Goal: Communication & Community: Connect with others

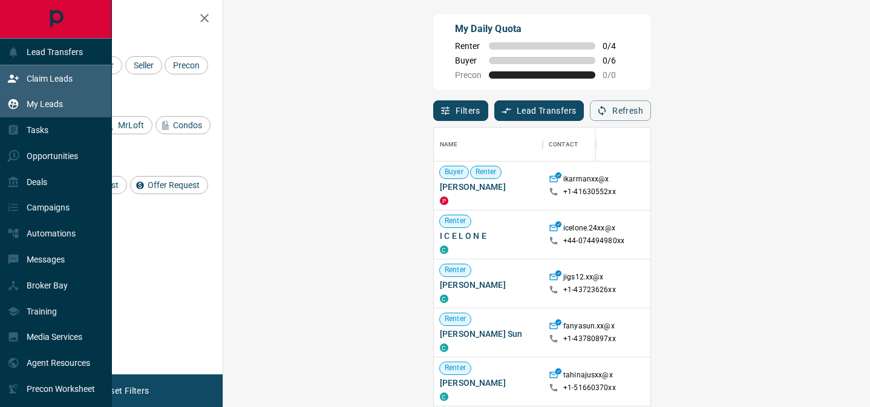
click at [46, 101] on p "My Leads" at bounding box center [45, 104] width 36 height 10
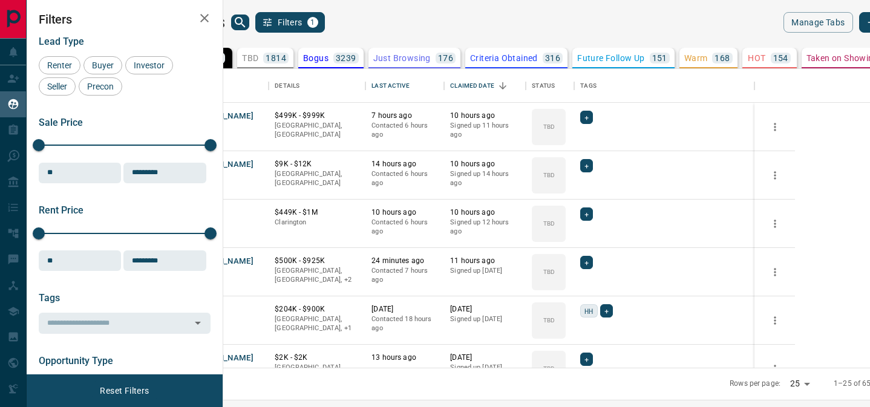
scroll to position [299, 642]
click at [254, 111] on button "[PERSON_NAME]" at bounding box center [222, 117] width 64 height 12
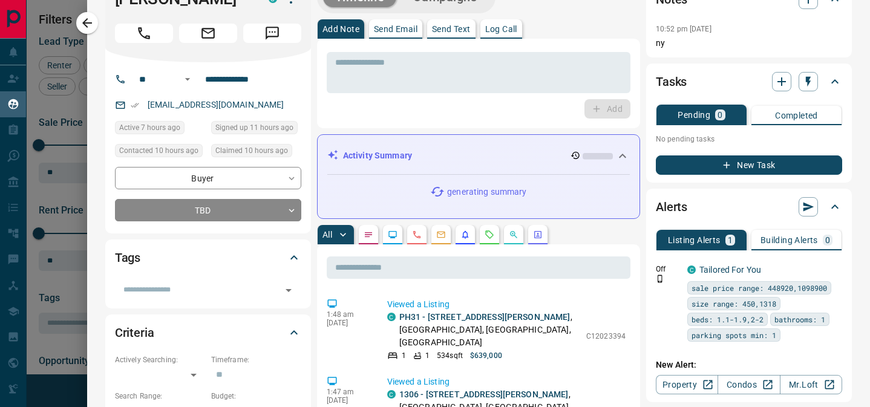
scroll to position [0, 0]
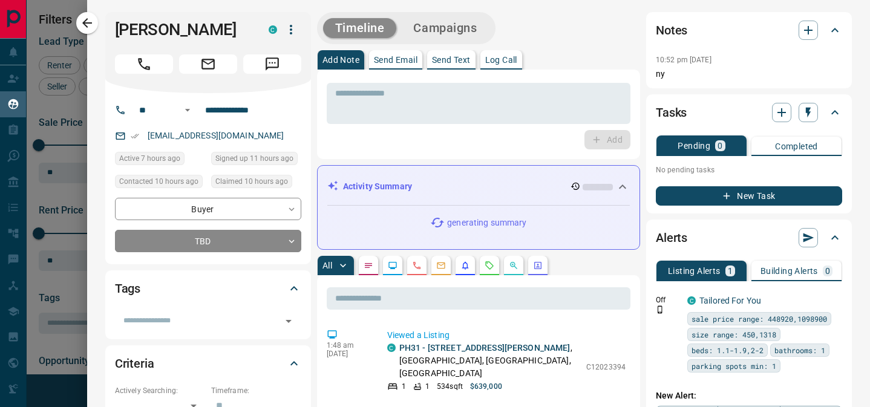
click at [395, 59] on p "Send Email" at bounding box center [396, 60] width 44 height 8
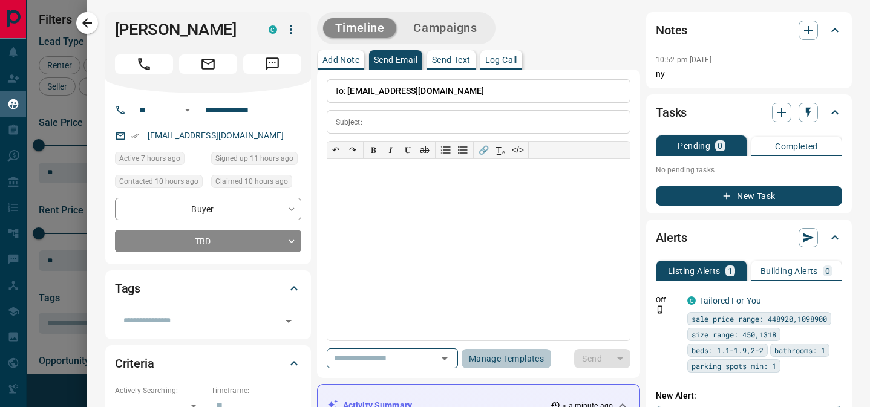
click at [510, 364] on button "Manage Templates" at bounding box center [507, 358] width 90 height 19
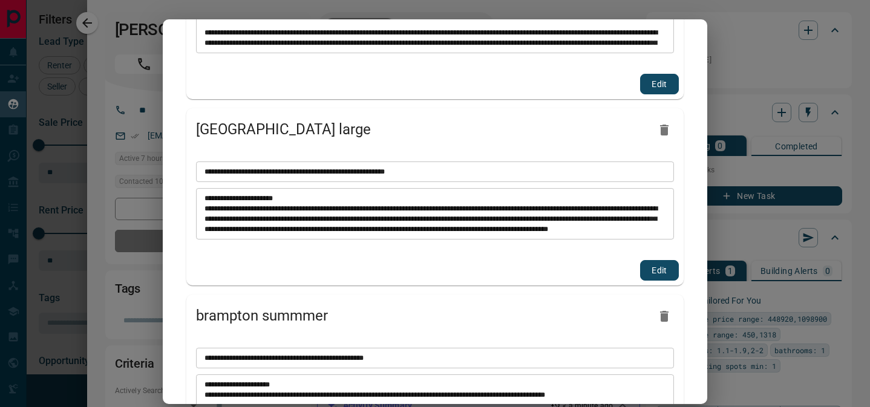
scroll to position [518, 0]
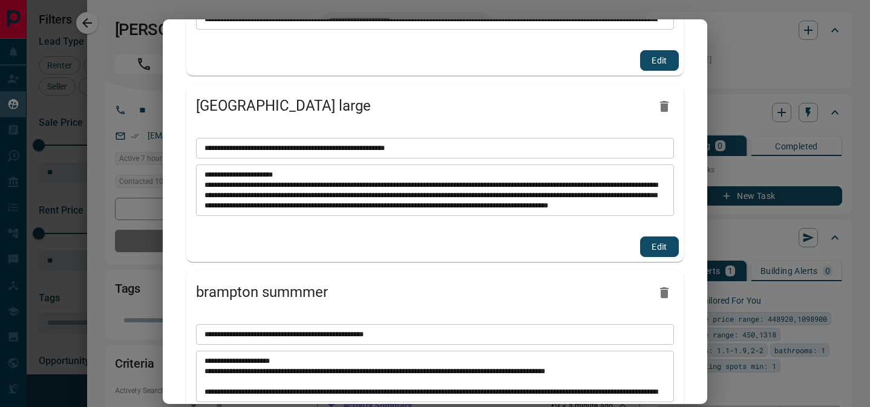
click at [667, 110] on icon "button" at bounding box center [664, 106] width 8 height 11
click at [667, 109] on icon "button" at bounding box center [664, 106] width 8 height 11
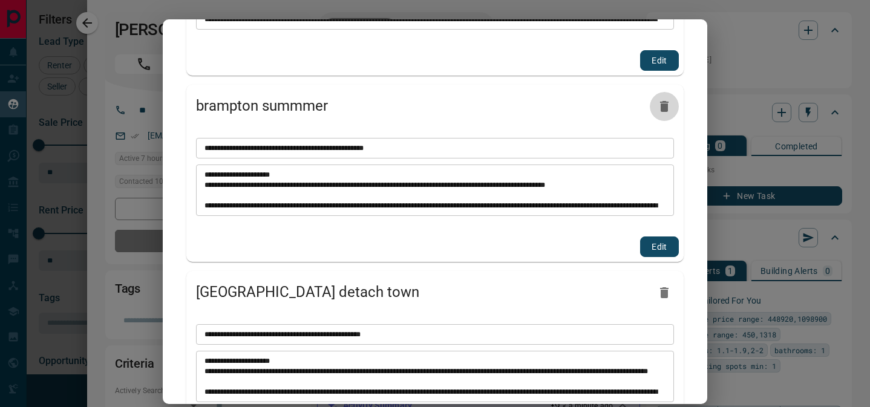
click at [667, 109] on icon "button" at bounding box center [664, 106] width 8 height 11
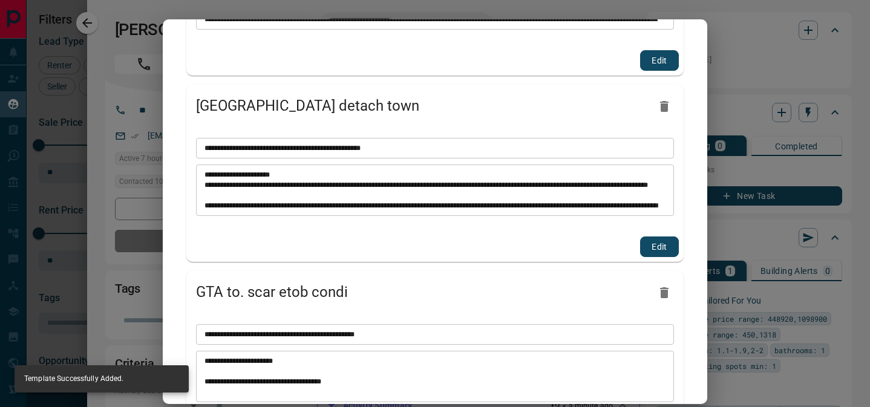
click at [667, 109] on icon "button" at bounding box center [664, 106] width 8 height 11
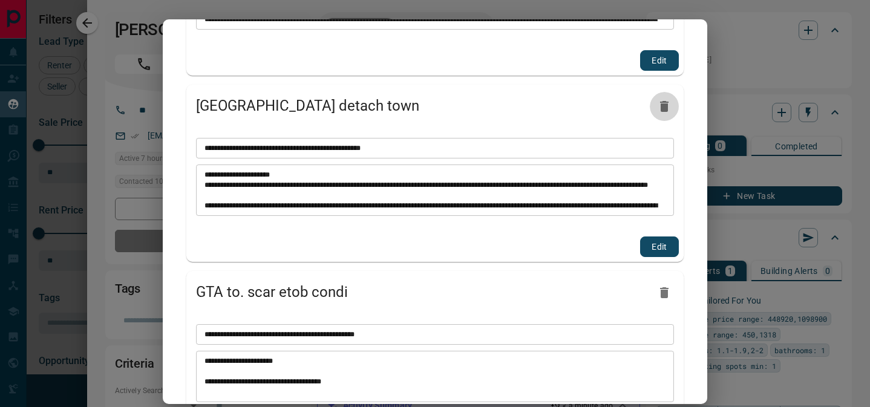
click at [667, 109] on icon "button" at bounding box center [664, 106] width 8 height 11
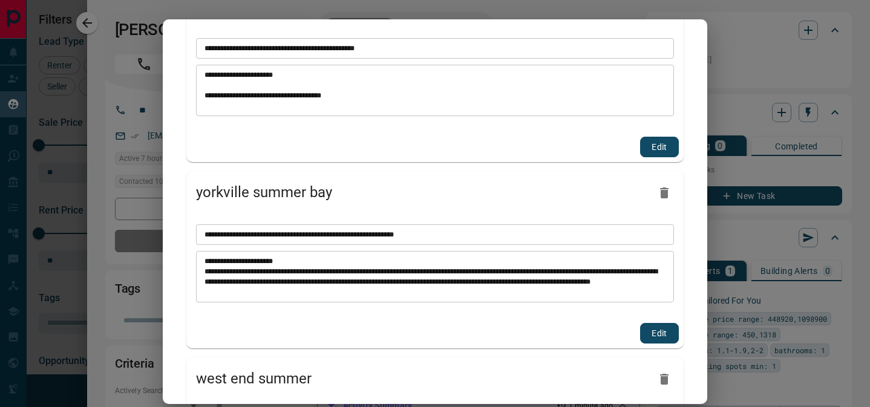
scroll to position [681, 0]
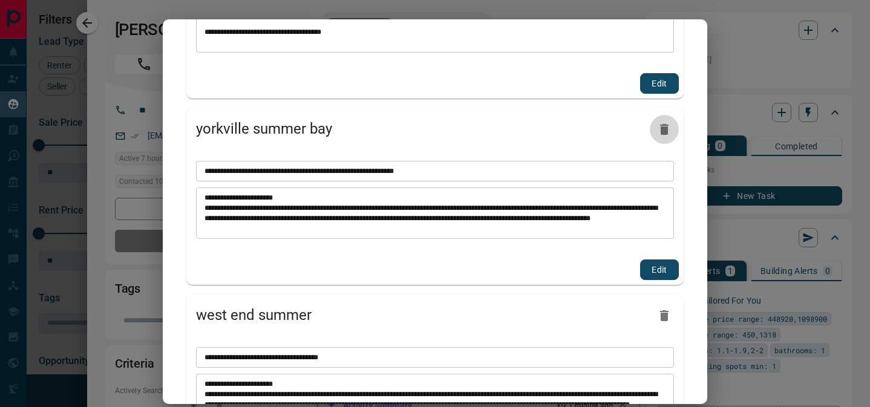
click at [666, 132] on icon "button" at bounding box center [664, 129] width 8 height 11
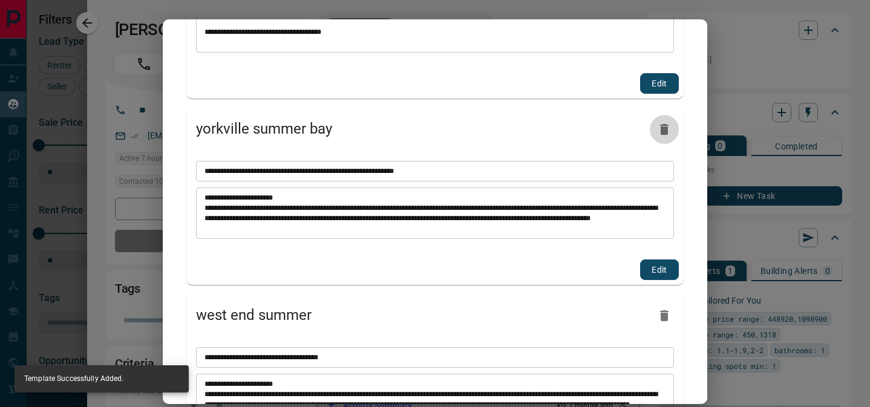
click at [666, 132] on icon "button" at bounding box center [664, 129] width 8 height 11
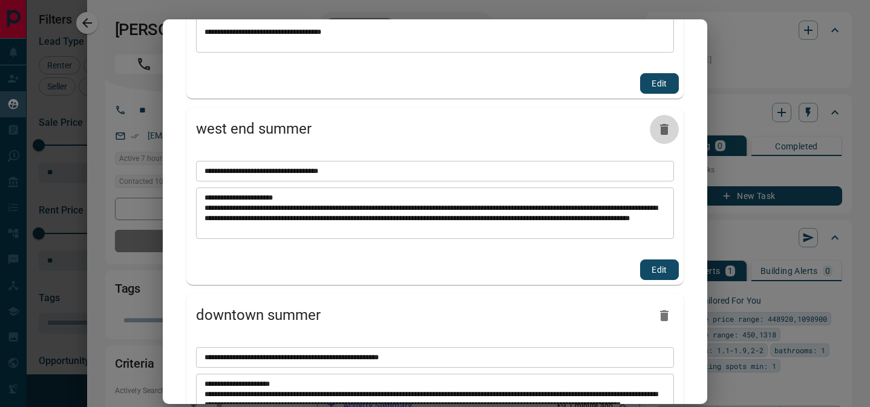
click at [666, 132] on icon "button" at bounding box center [664, 129] width 8 height 11
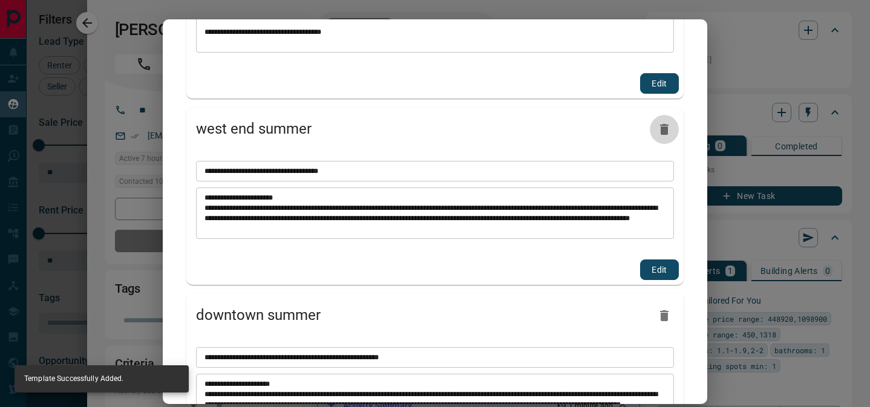
click at [666, 130] on icon "button" at bounding box center [664, 129] width 8 height 11
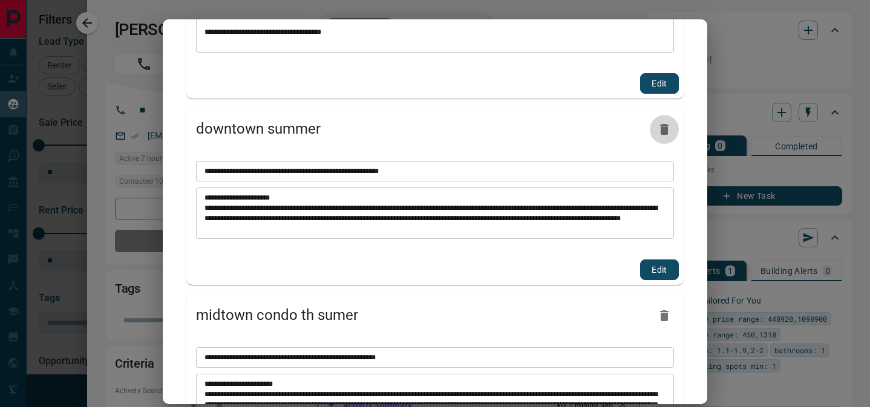
click at [666, 129] on icon "button" at bounding box center [664, 129] width 8 height 11
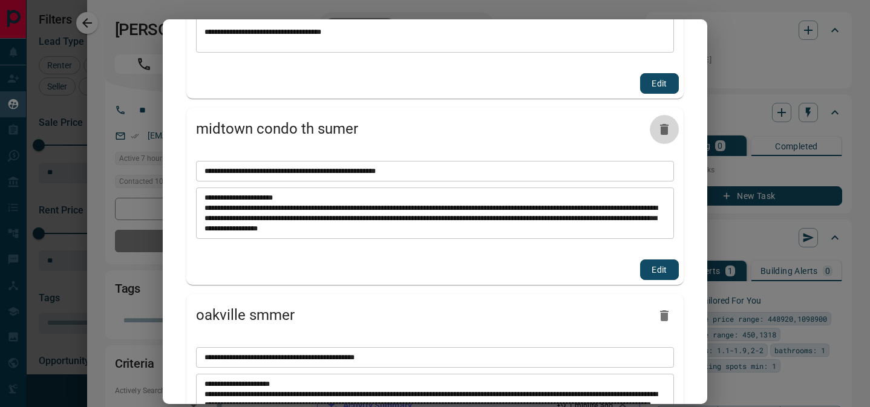
click at [666, 120] on button "button" at bounding box center [664, 129] width 29 height 29
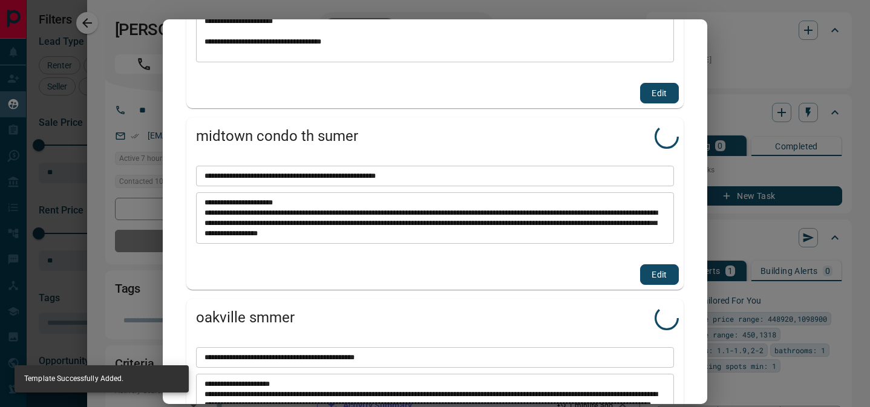
click at [666, 121] on icon at bounding box center [666, 136] width 31 height 31
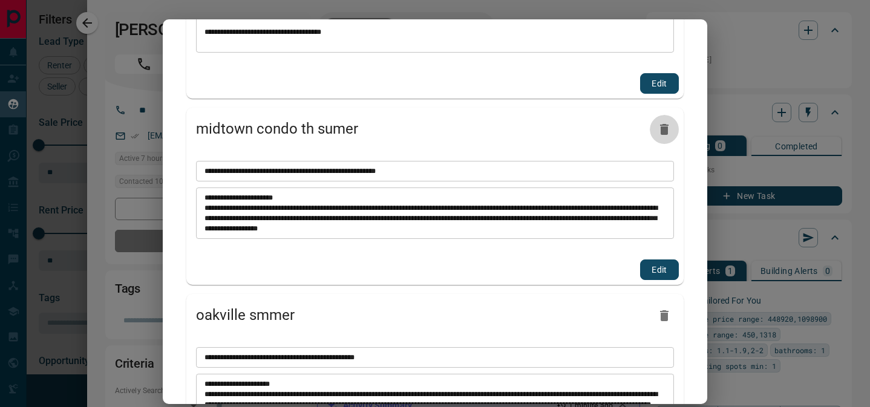
click at [666, 120] on button "button" at bounding box center [664, 129] width 29 height 29
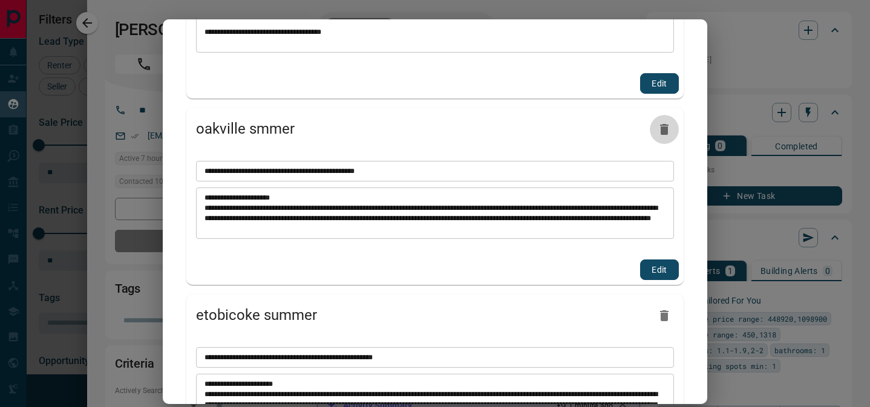
click at [665, 122] on icon "button" at bounding box center [664, 129] width 15 height 15
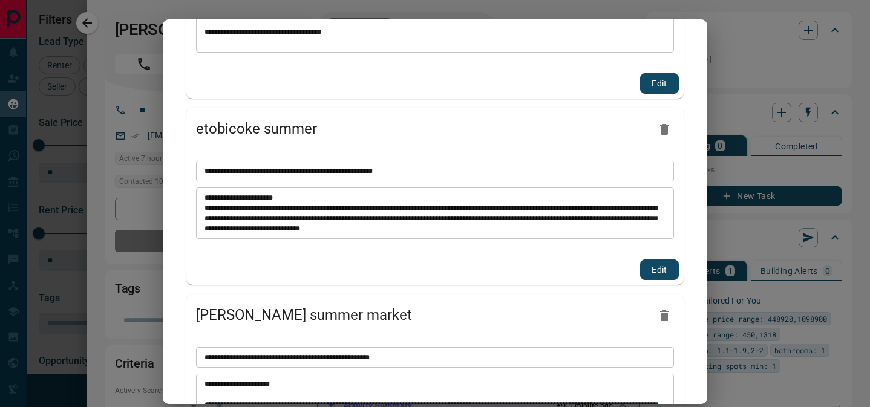
click at [665, 127] on icon "button" at bounding box center [664, 129] width 8 height 11
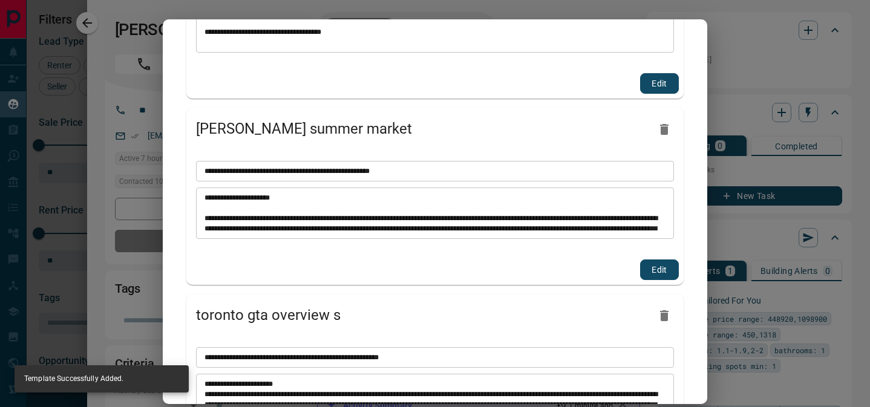
click at [665, 127] on icon "button" at bounding box center [664, 129] width 8 height 11
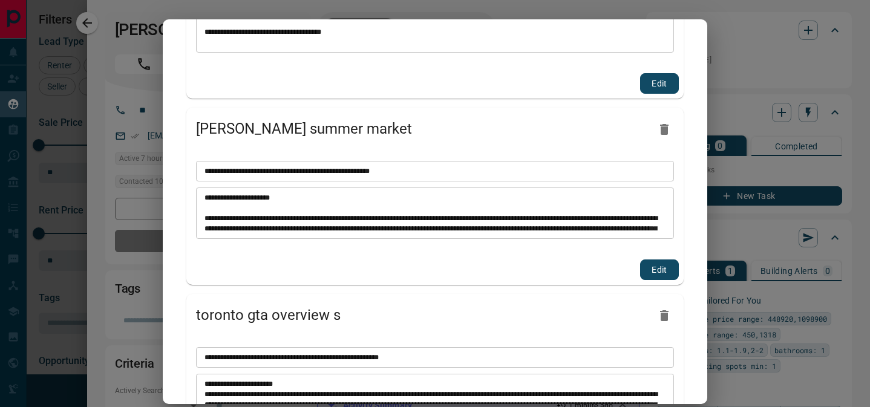
click at [665, 127] on icon "button" at bounding box center [664, 129] width 8 height 11
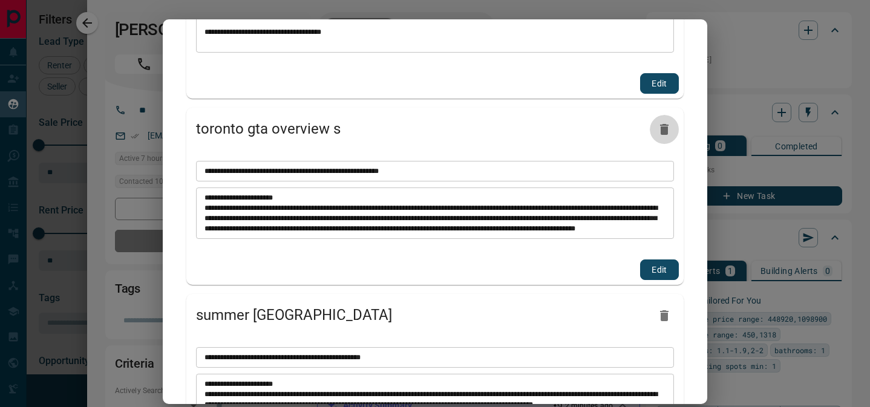
click at [665, 127] on icon "button" at bounding box center [664, 129] width 8 height 11
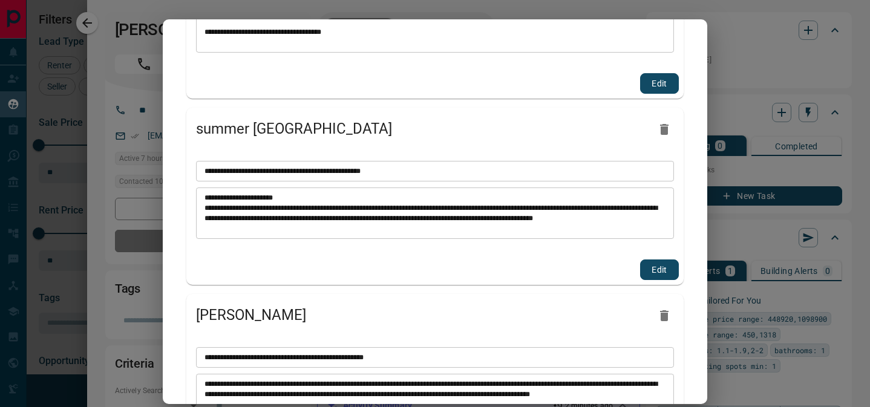
click at [665, 127] on icon "button" at bounding box center [664, 129] width 8 height 11
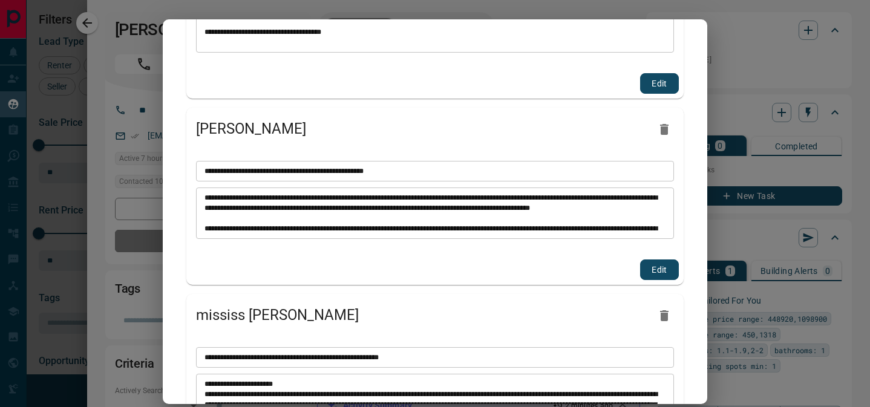
click at [665, 127] on icon "button" at bounding box center [664, 129] width 8 height 11
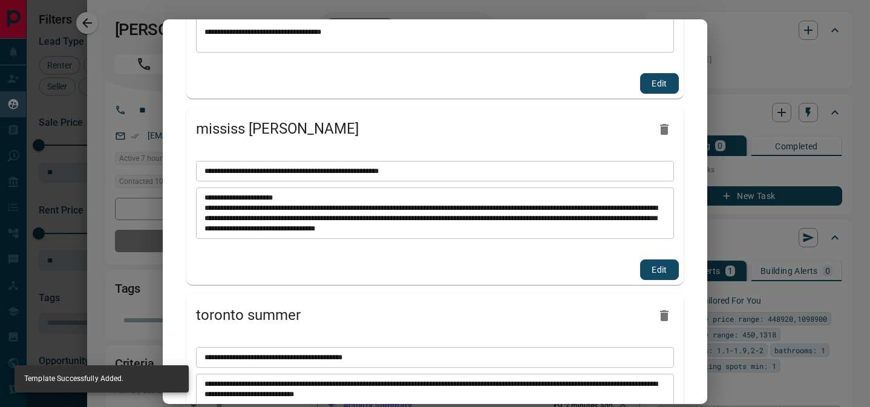
click at [665, 127] on icon "button" at bounding box center [664, 129] width 8 height 11
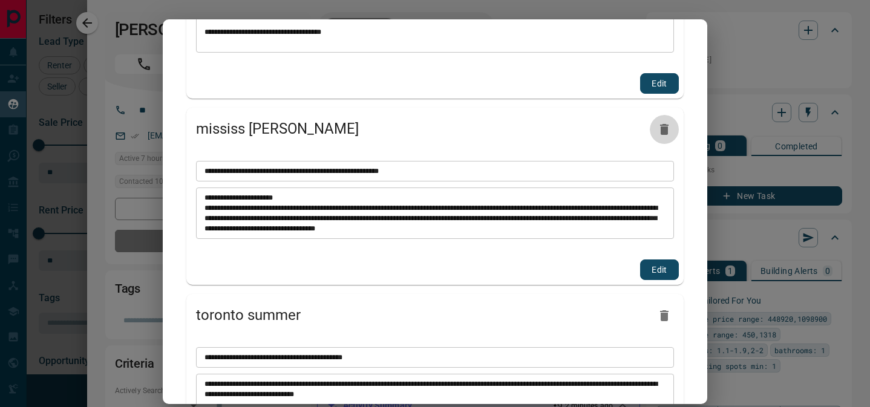
click at [665, 127] on icon "button" at bounding box center [664, 129] width 8 height 11
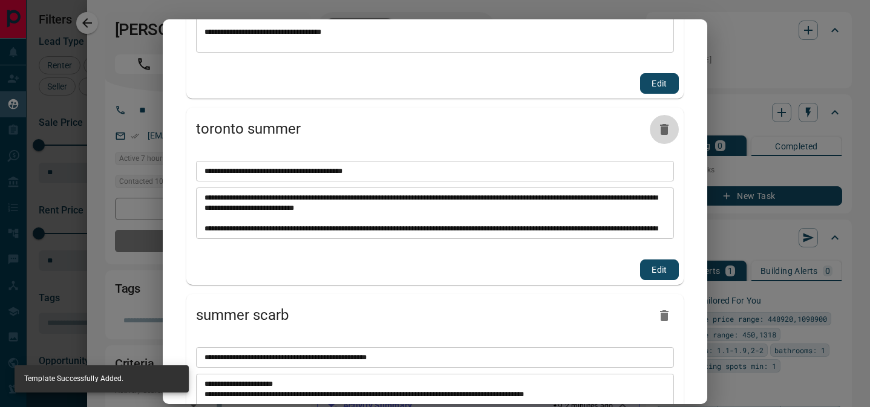
click at [665, 127] on icon "button" at bounding box center [664, 129] width 8 height 11
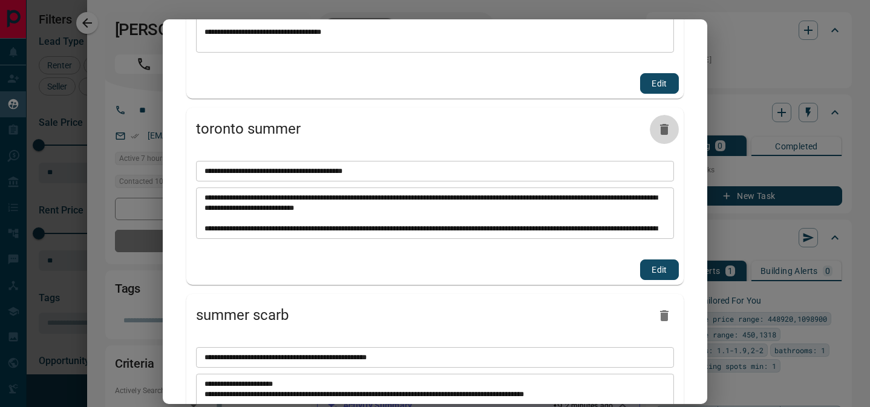
click at [665, 128] on icon "button" at bounding box center [664, 129] width 8 height 11
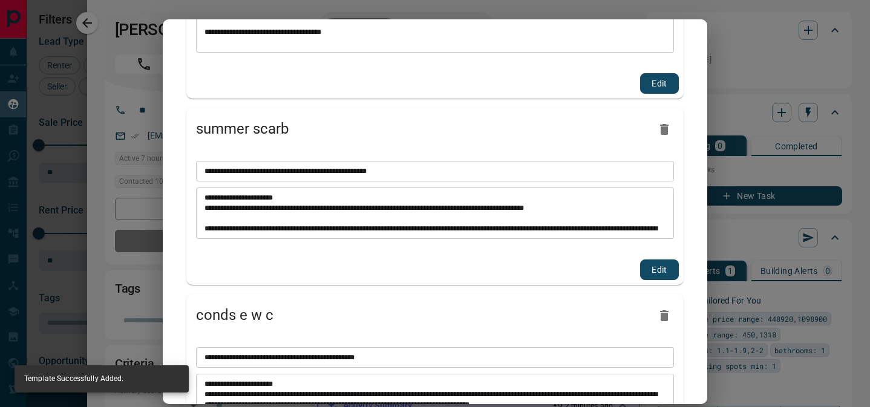
click at [665, 128] on icon "button" at bounding box center [664, 129] width 8 height 11
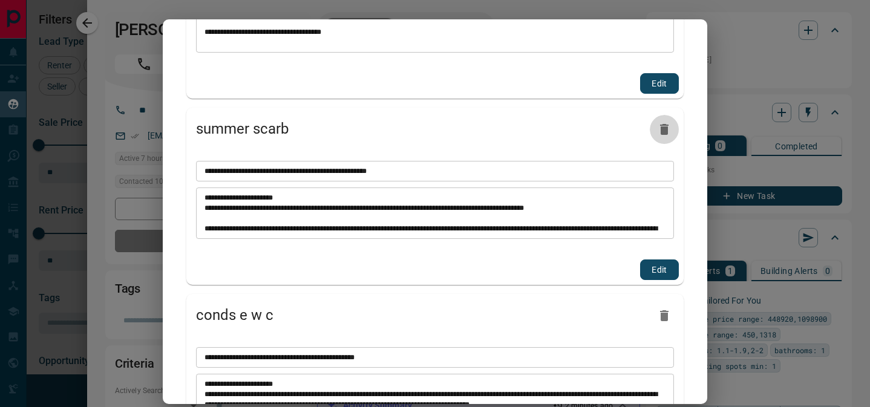
click at [665, 127] on icon "button" at bounding box center [664, 129] width 8 height 11
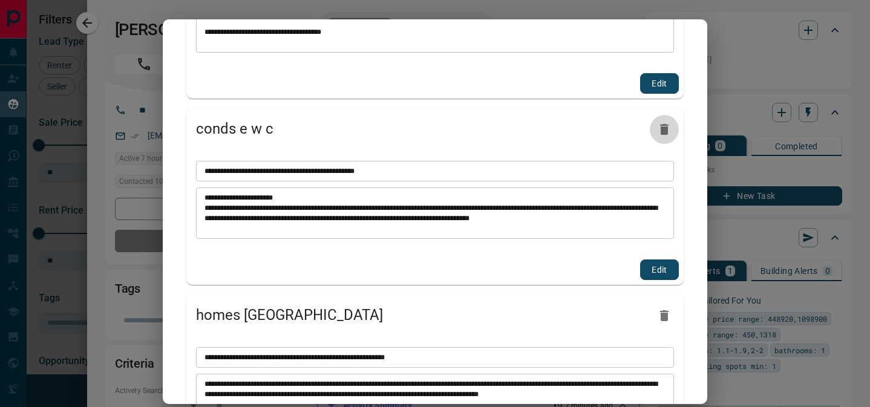
click at [665, 123] on icon "button" at bounding box center [664, 129] width 15 height 15
click at [665, 107] on div "**********" at bounding box center [435, 211] width 545 height 385
click at [665, 126] on icon "button" at bounding box center [664, 129] width 15 height 15
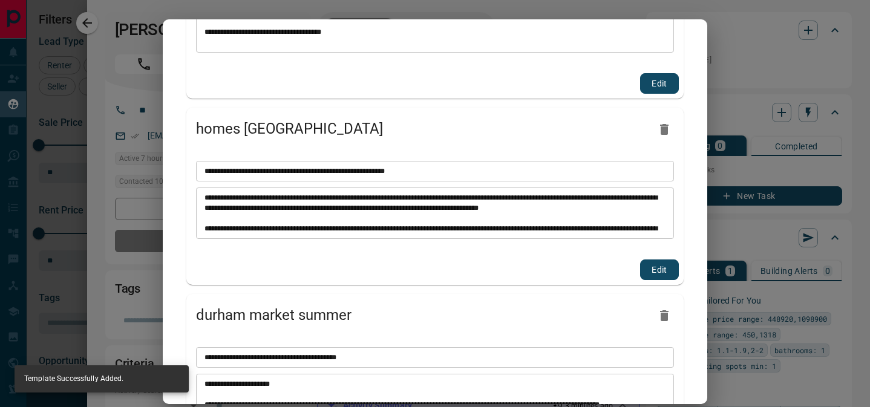
click at [668, 128] on icon "button" at bounding box center [664, 129] width 8 height 11
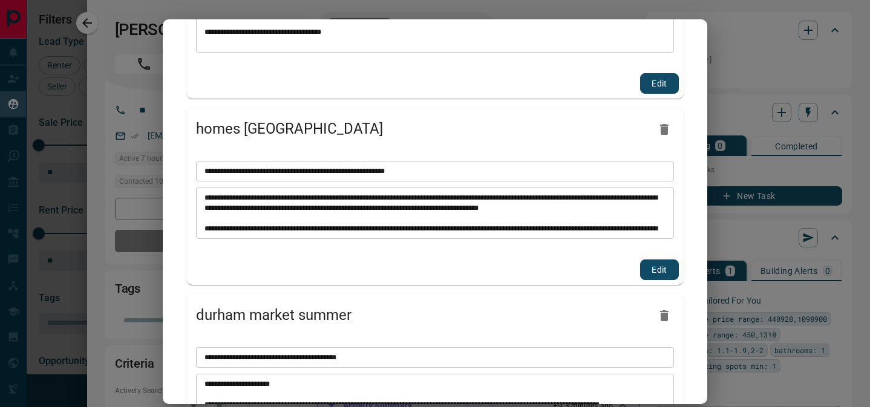
click at [666, 131] on icon "button" at bounding box center [664, 129] width 8 height 11
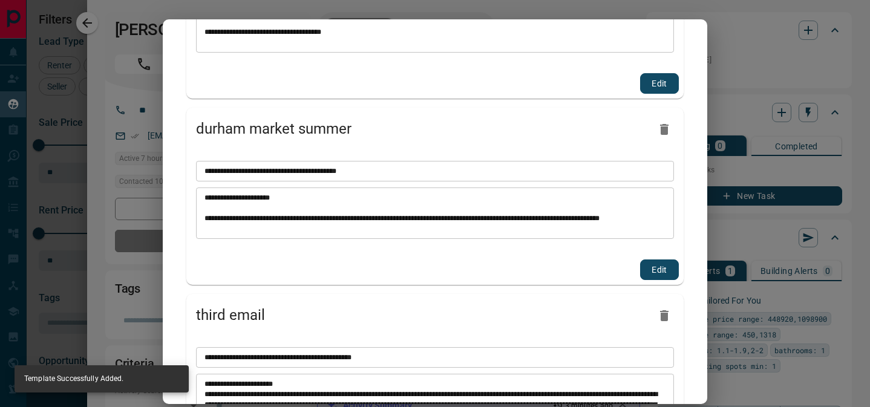
drag, startPoint x: 663, startPoint y: 144, endPoint x: 663, endPoint y: 131, distance: 12.7
click at [663, 143] on div "durham market summer" at bounding box center [435, 130] width 498 height 44
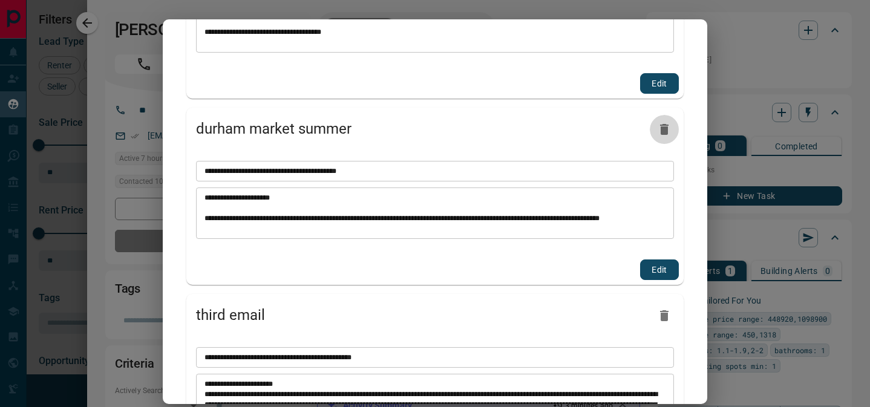
click at [663, 131] on icon "button" at bounding box center [664, 129] width 8 height 11
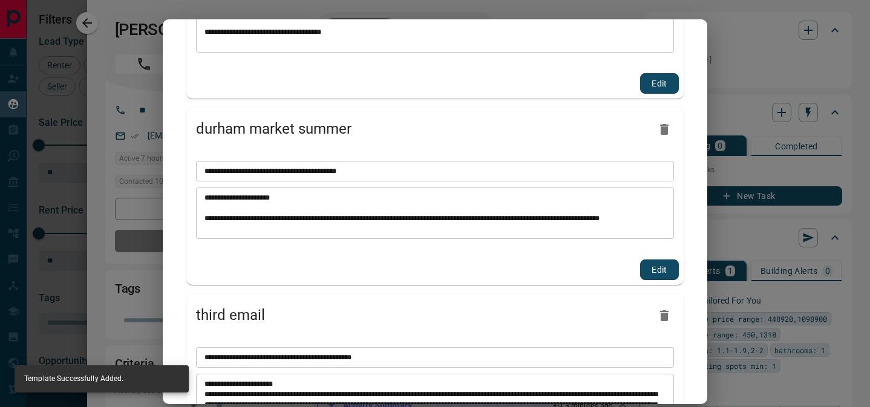
click at [669, 124] on icon "button" at bounding box center [664, 129] width 15 height 15
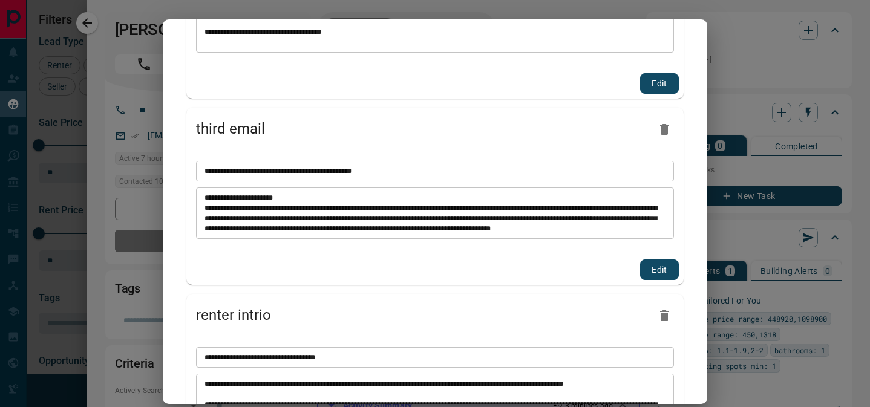
click at [665, 128] on icon "button" at bounding box center [664, 129] width 8 height 11
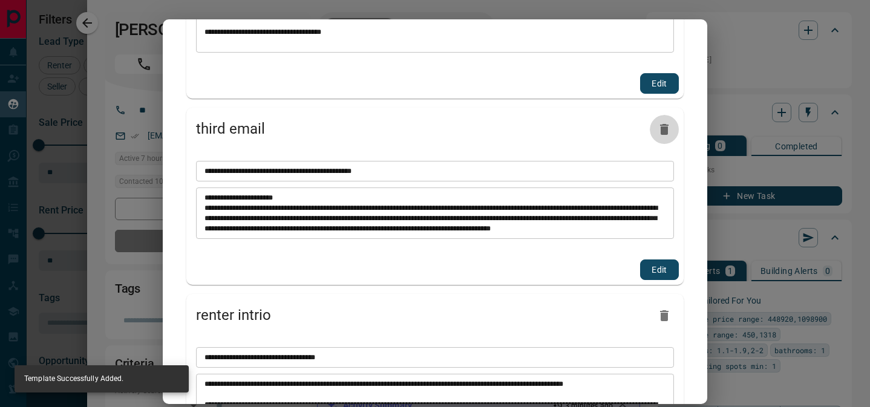
click at [664, 126] on icon "button" at bounding box center [664, 129] width 15 height 15
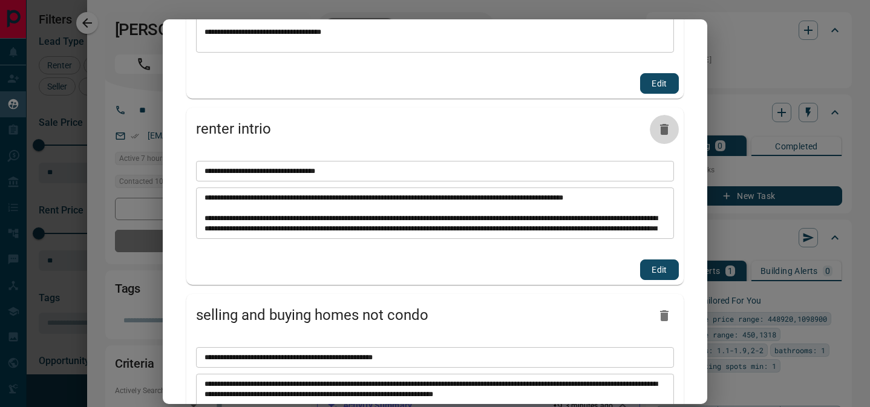
click at [664, 126] on icon "button" at bounding box center [664, 129] width 15 height 15
click at [664, 128] on icon "button" at bounding box center [664, 129] width 8 height 11
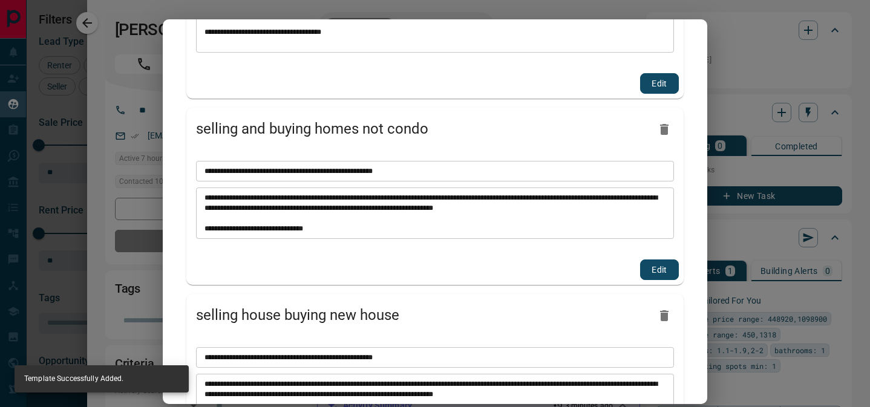
click at [664, 128] on icon "button" at bounding box center [664, 129] width 8 height 11
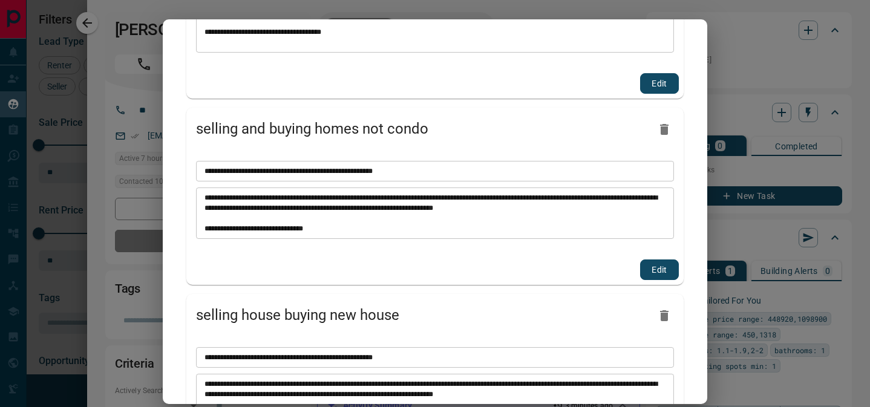
click at [664, 128] on icon "button" at bounding box center [664, 129] width 8 height 11
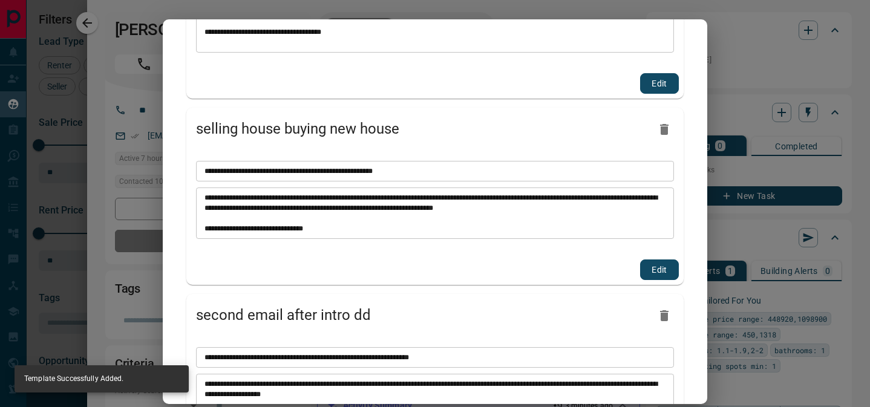
click at [664, 128] on icon "button" at bounding box center [664, 129] width 8 height 11
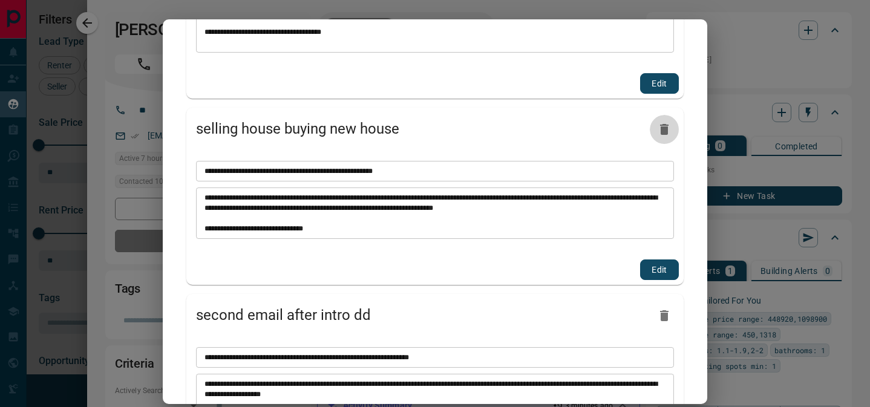
click at [664, 128] on icon "button" at bounding box center [664, 129] width 8 height 11
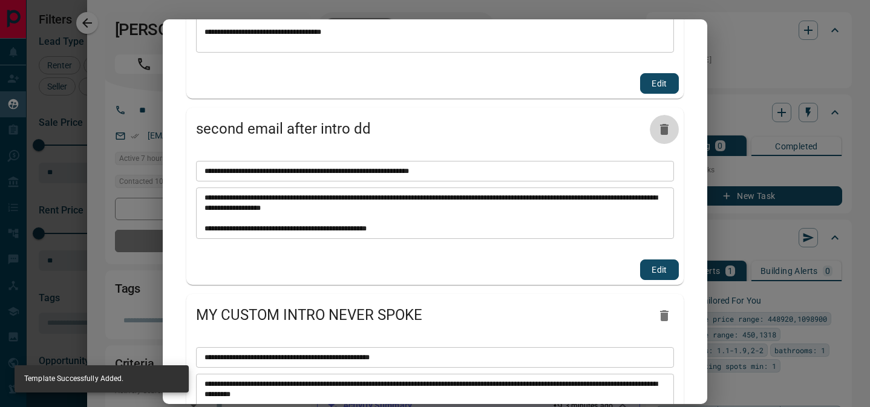
click at [664, 129] on icon "button" at bounding box center [664, 129] width 8 height 11
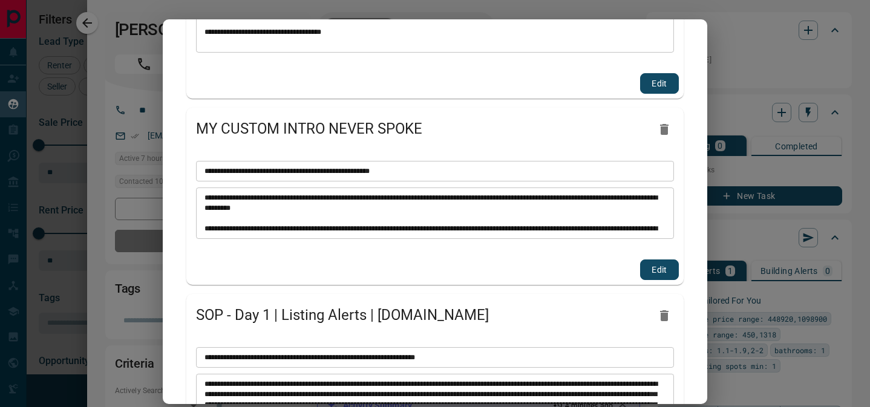
click at [664, 129] on icon "button" at bounding box center [664, 129] width 8 height 11
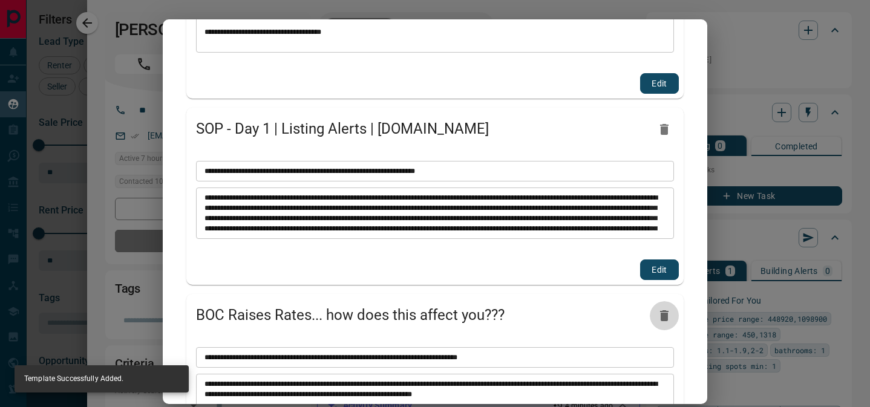
click at [663, 318] on icon "button" at bounding box center [664, 316] width 8 height 11
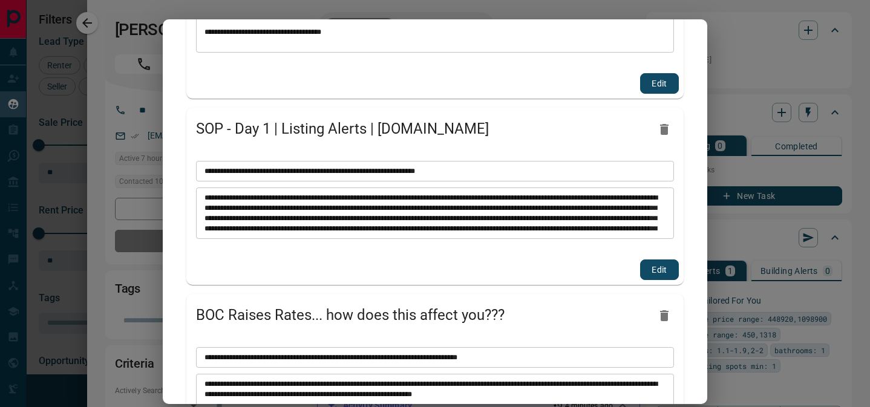
click at [662, 318] on icon "button" at bounding box center [664, 316] width 8 height 11
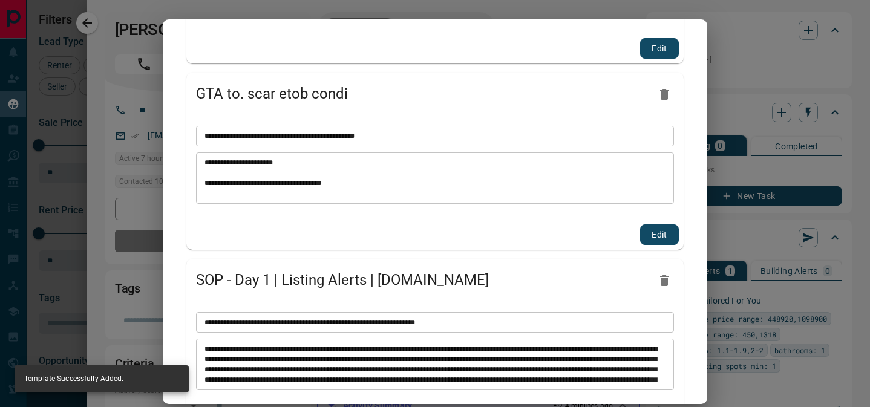
scroll to position [496, 0]
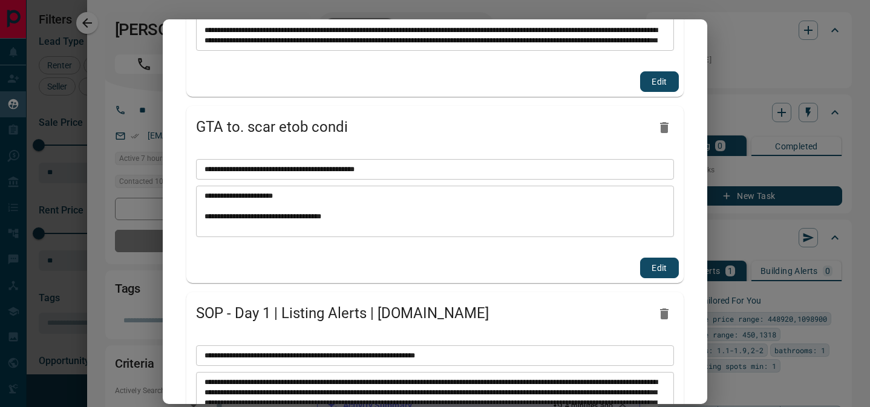
click at [667, 128] on icon "button" at bounding box center [664, 127] width 8 height 11
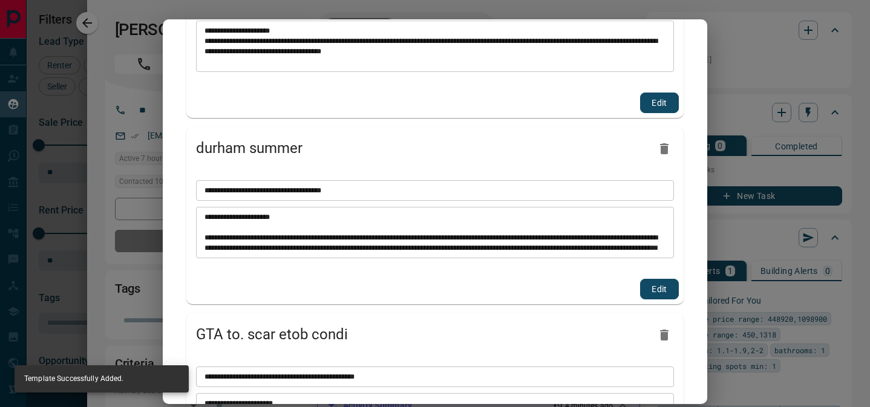
scroll to position [269, 0]
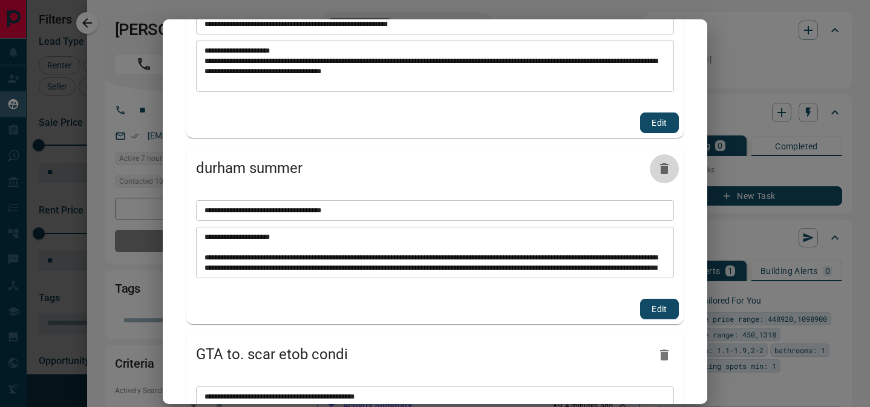
click at [665, 176] on icon "button" at bounding box center [664, 169] width 15 height 15
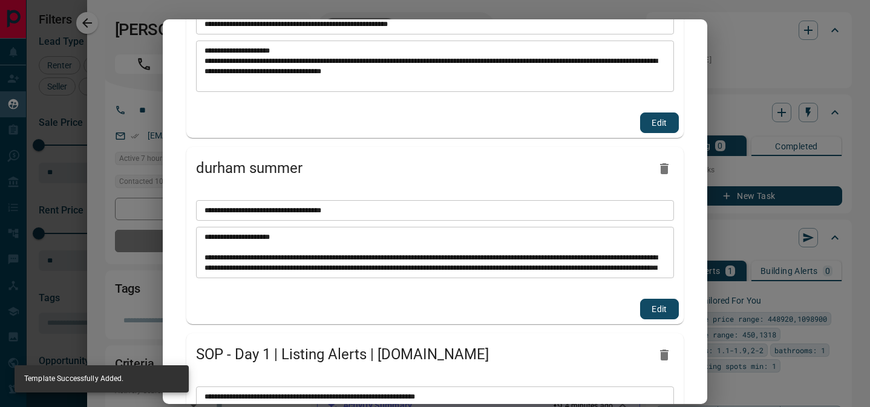
click at [665, 353] on icon "button" at bounding box center [664, 355] width 8 height 11
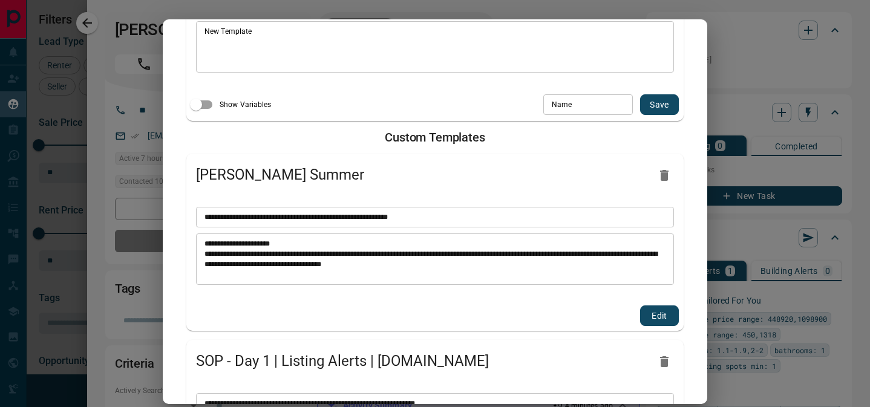
scroll to position [76, 0]
click at [662, 173] on icon "button" at bounding box center [664, 174] width 8 height 11
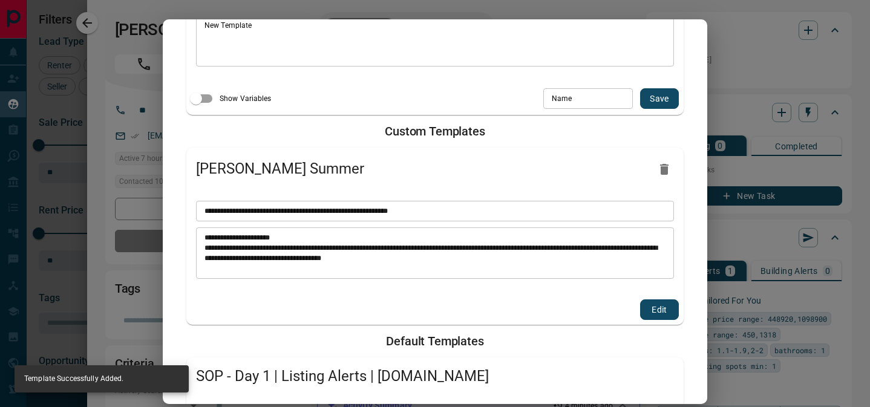
scroll to position [102, 0]
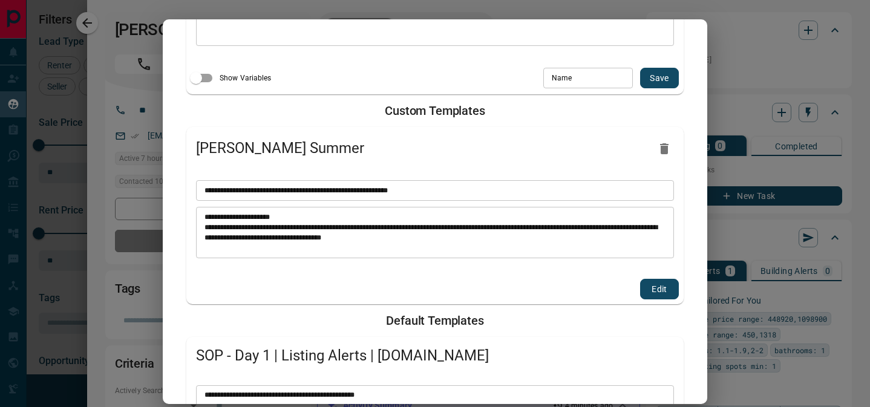
click at [771, 94] on div "**********" at bounding box center [435, 203] width 870 height 407
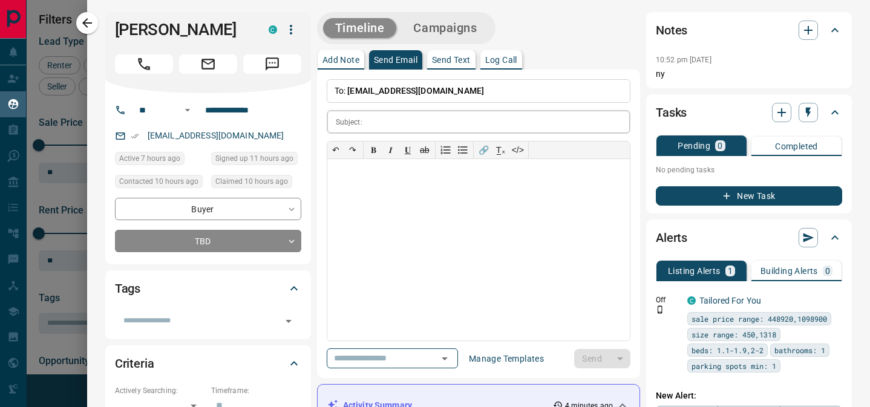
click at [432, 127] on input "text" at bounding box center [498, 122] width 263 height 22
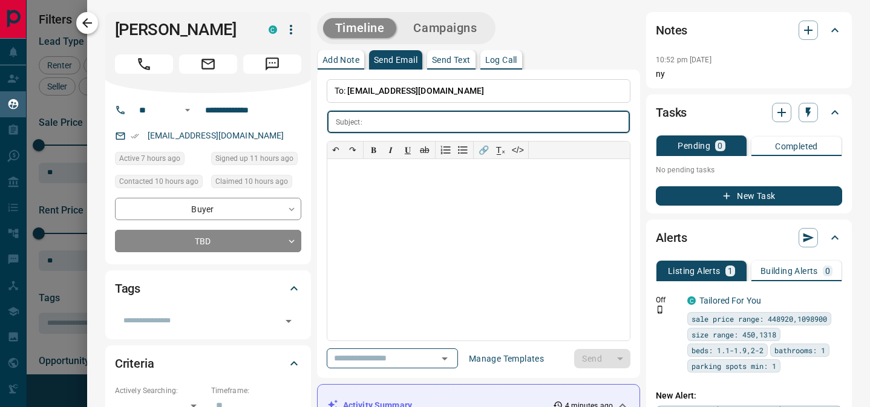
click at [82, 19] on icon "button" at bounding box center [87, 23] width 15 height 15
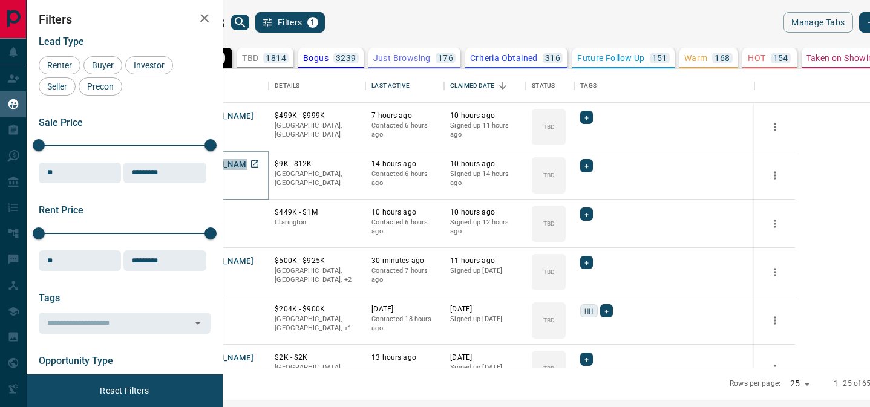
click at [254, 165] on button "[PERSON_NAME]" at bounding box center [222, 165] width 64 height 12
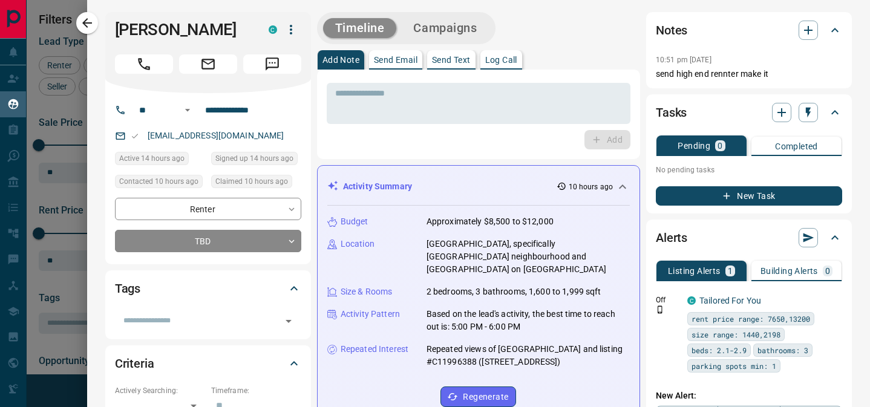
click at [410, 56] on p "Send Email" at bounding box center [396, 60] width 44 height 8
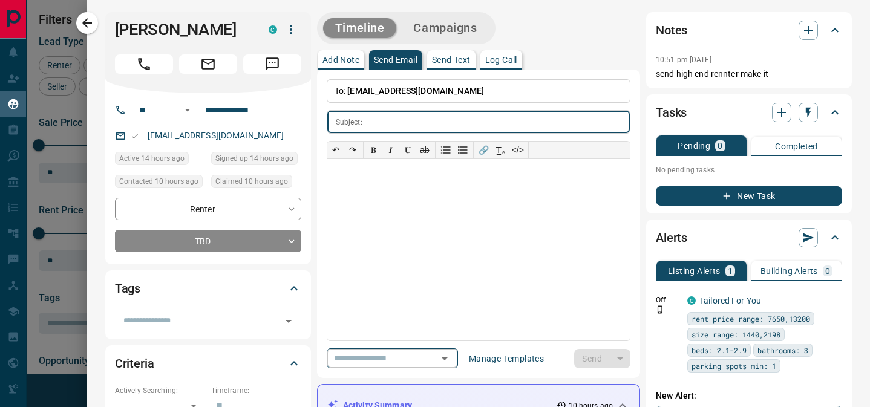
click at [390, 357] on input "text" at bounding box center [375, 358] width 92 height 15
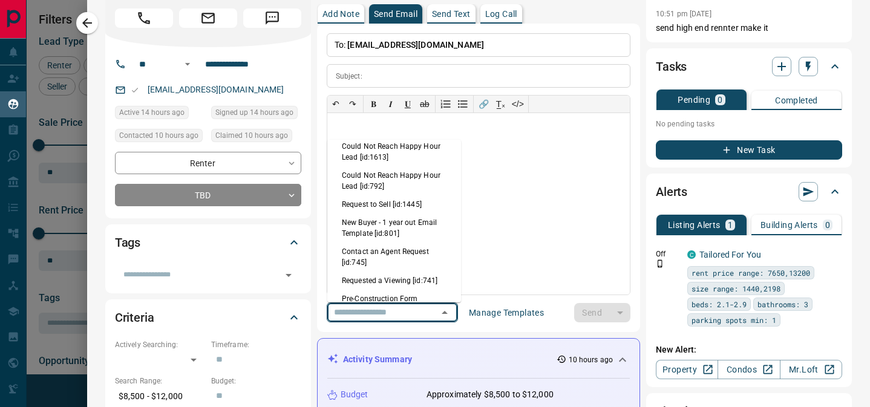
scroll to position [326, 0]
